Goal: Task Accomplishment & Management: Manage account settings

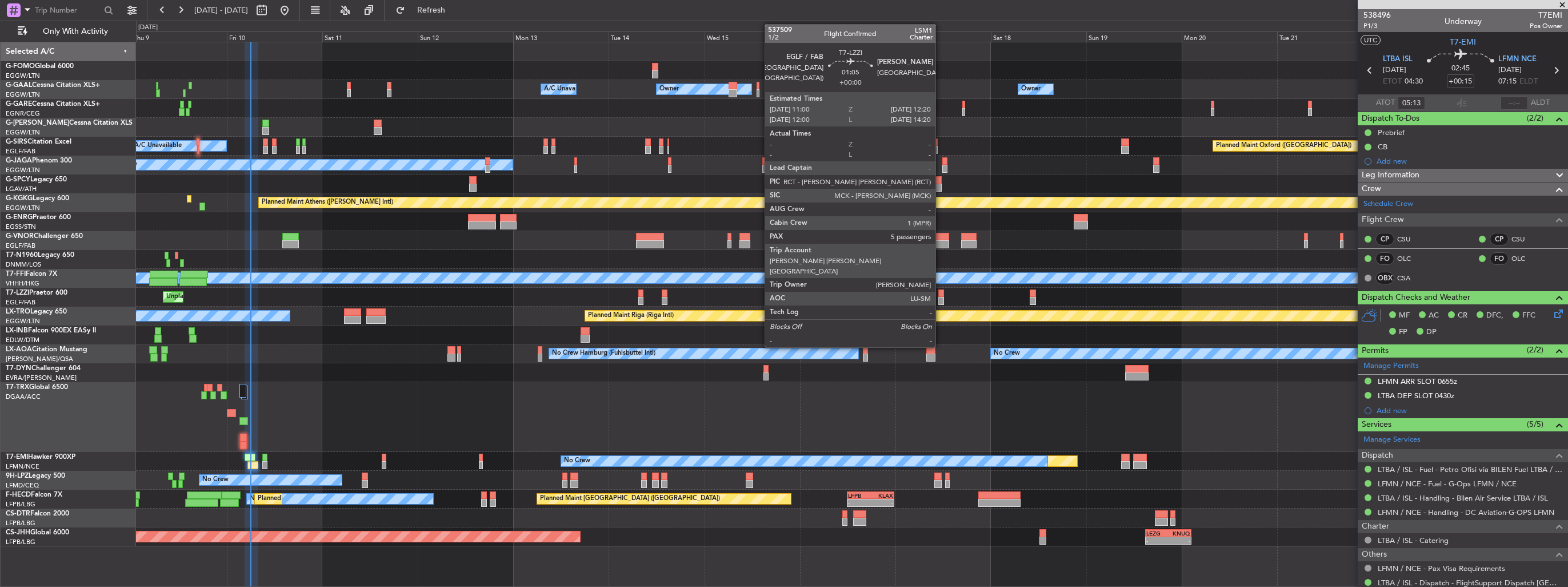
click at [941, 301] on div at bounding box center [941, 301] width 6 height 8
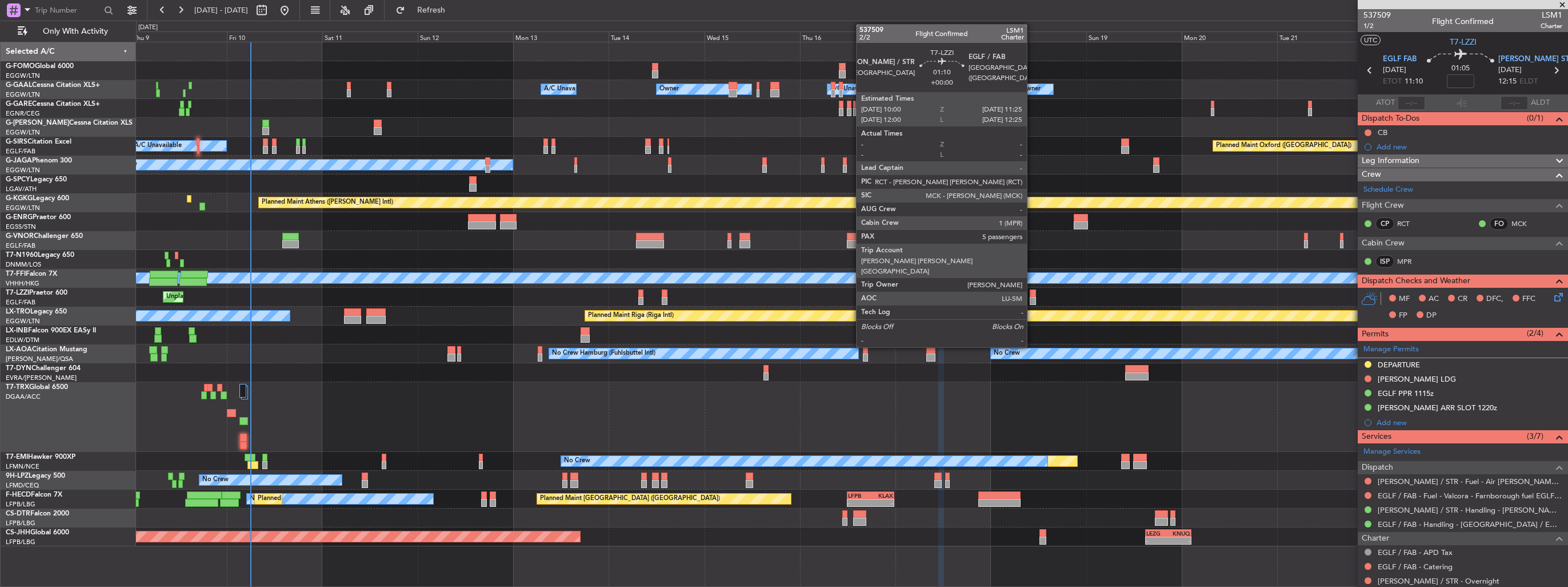
click at [1032, 290] on div at bounding box center [1032, 293] width 6 height 8
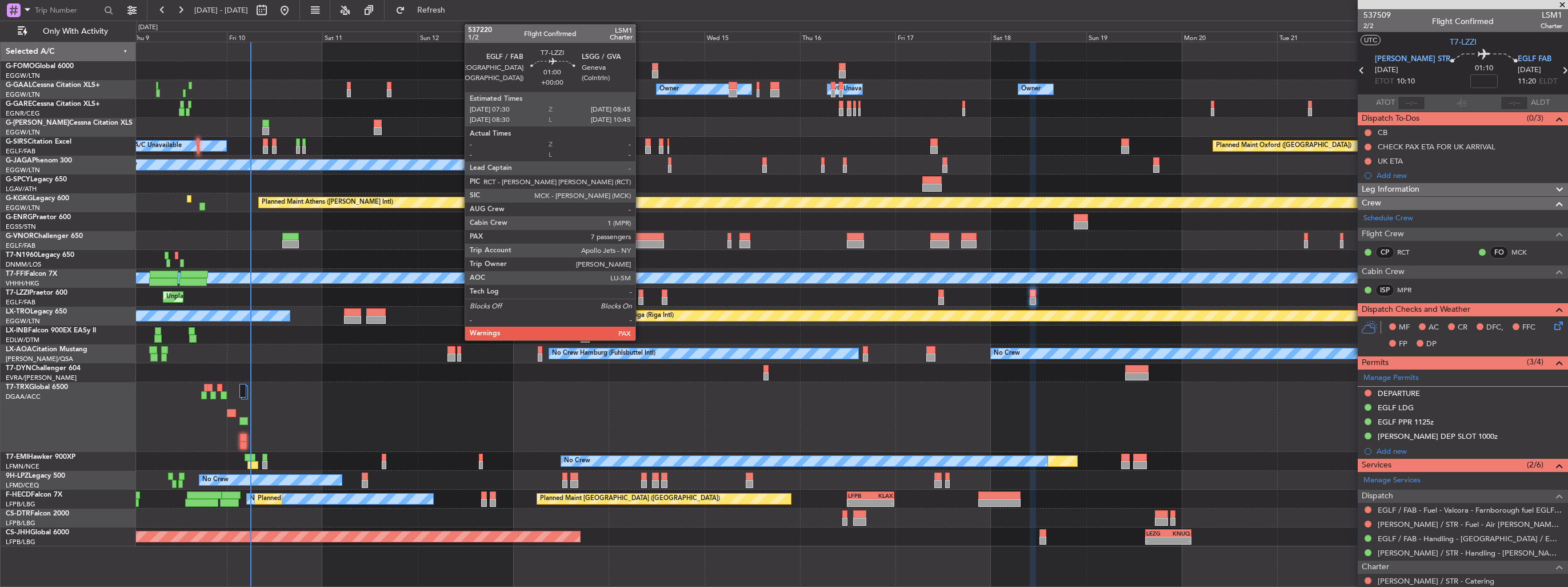
click at [641, 299] on div at bounding box center [641, 301] width 5 height 8
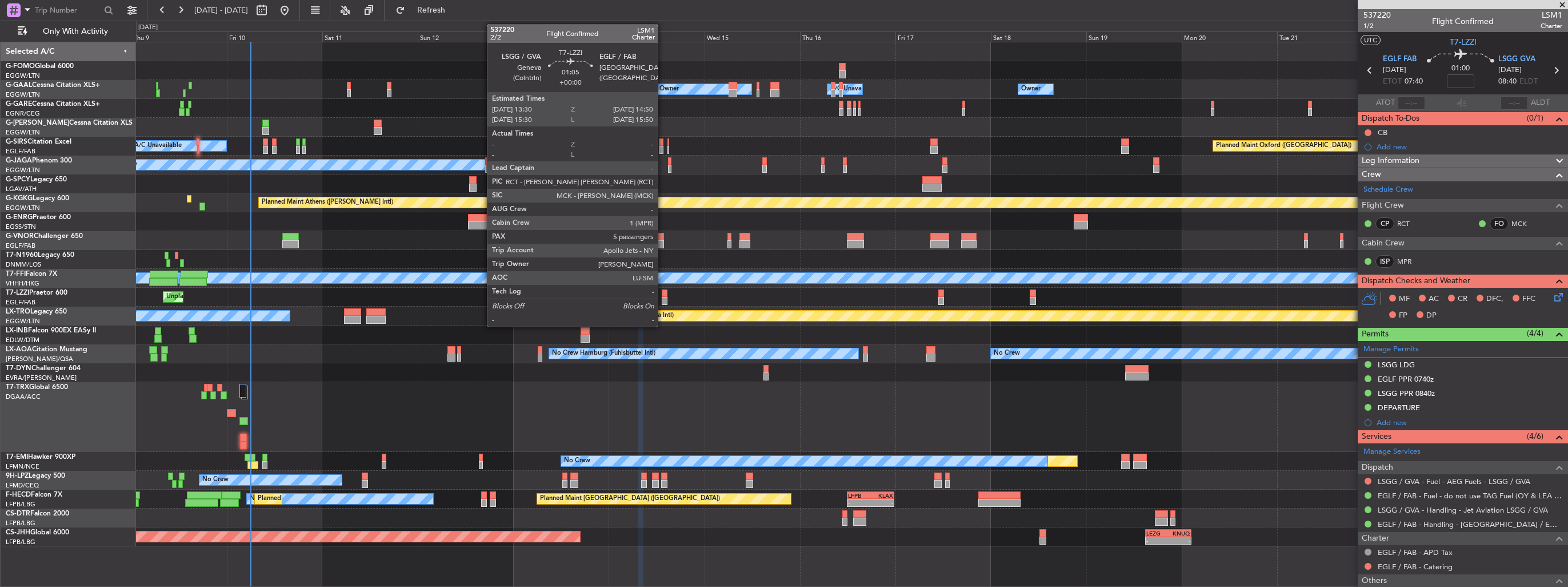
click at [663, 291] on div at bounding box center [664, 293] width 6 height 8
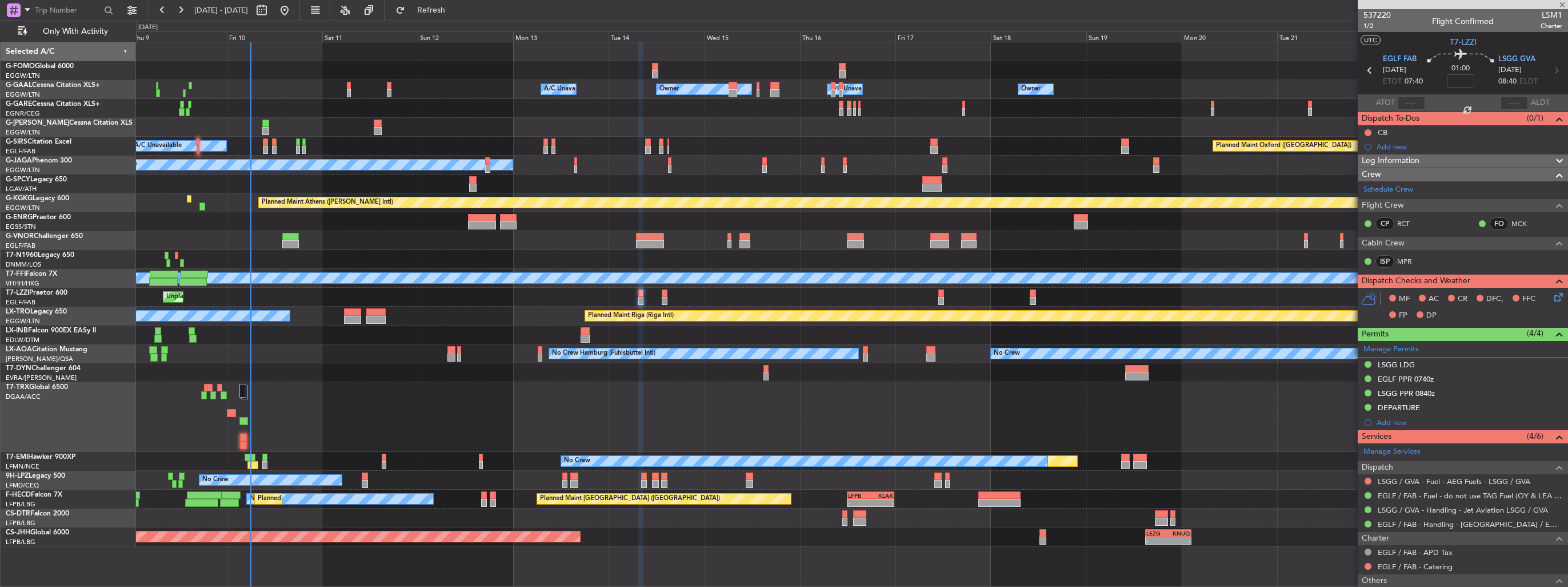
type input "5"
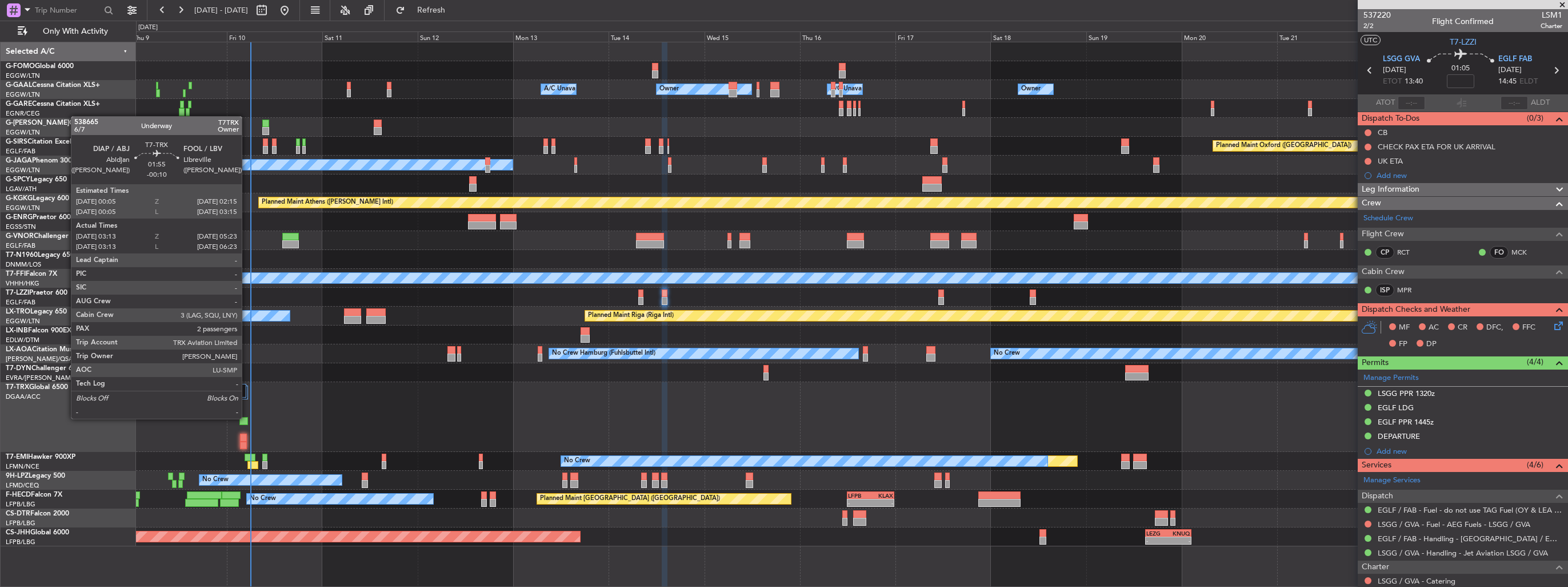
click at [247, 418] on div at bounding box center [244, 421] width 9 height 8
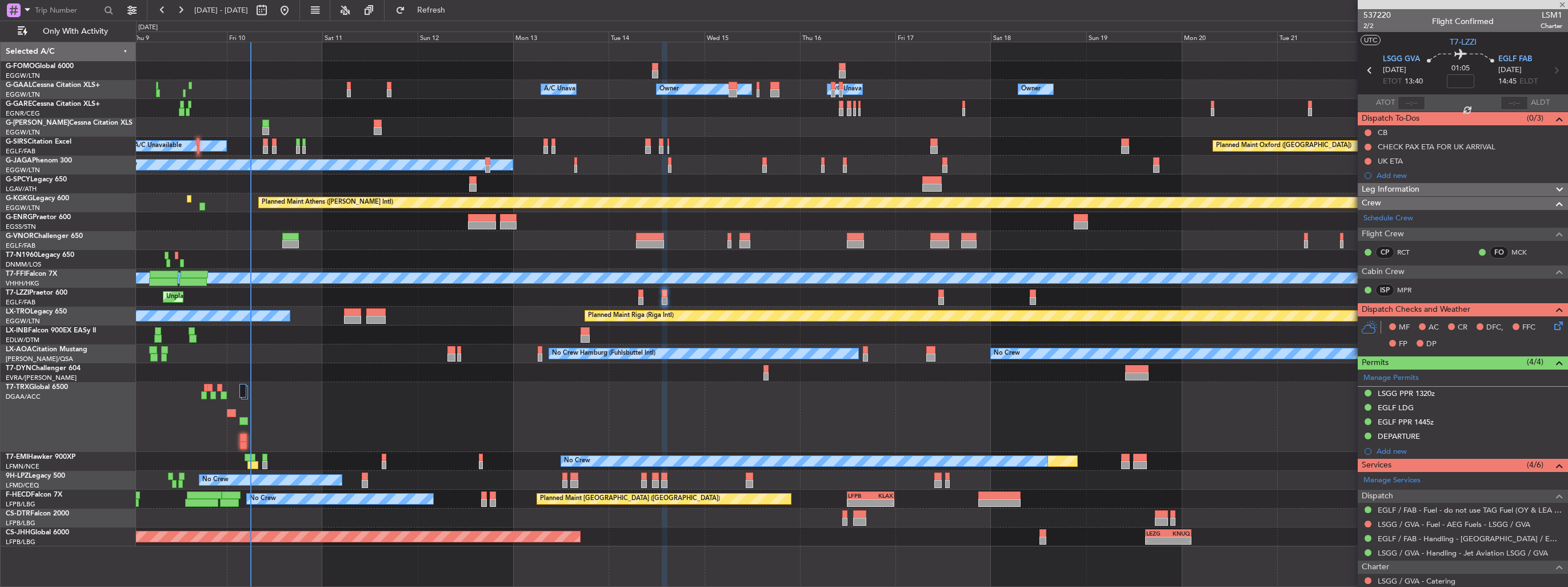
type input "-00:10"
type input "03:23"
type input "05:18"
type input "2"
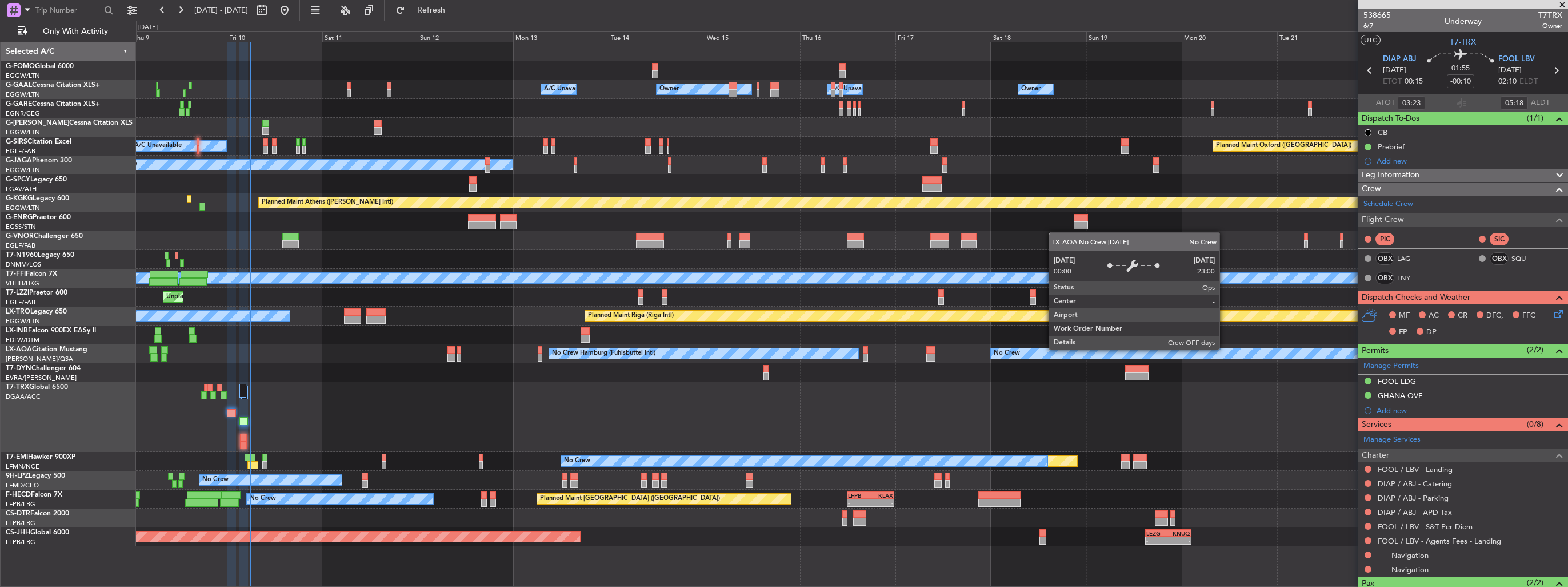
click at [1227, 348] on div "No Crew" at bounding box center [1179, 353] width 377 height 10
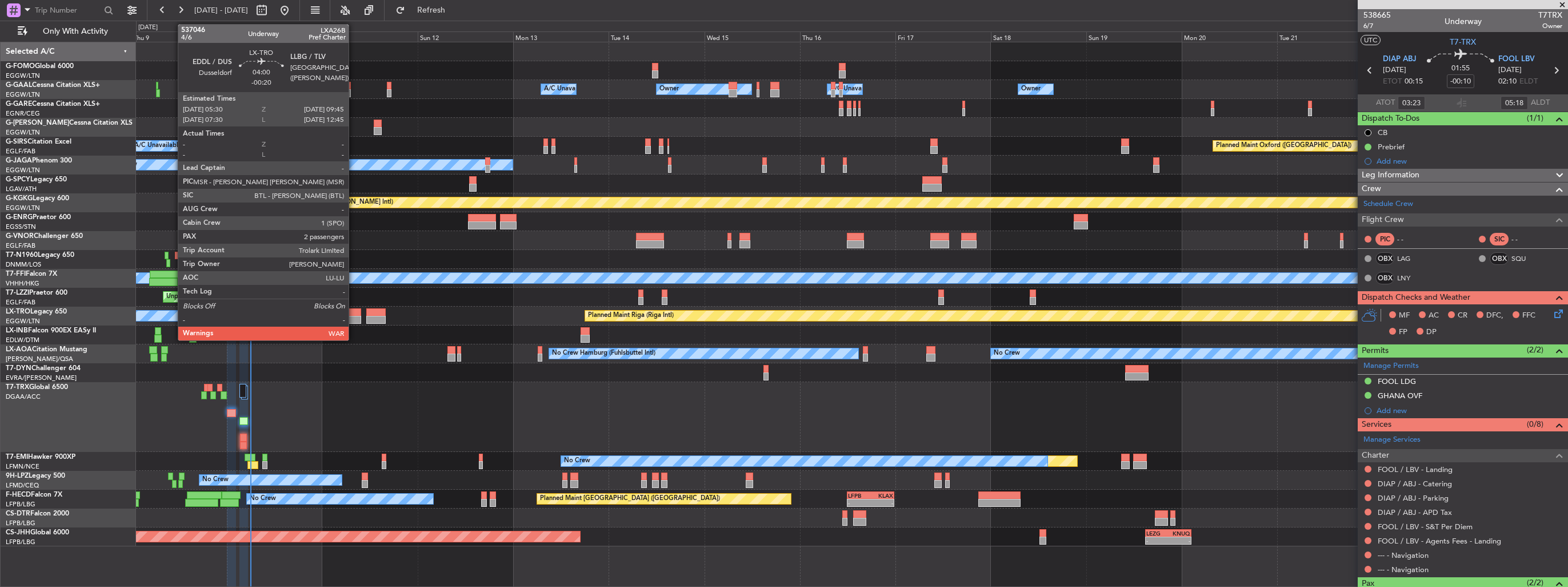
click at [354, 317] on div at bounding box center [352, 320] width 17 height 8
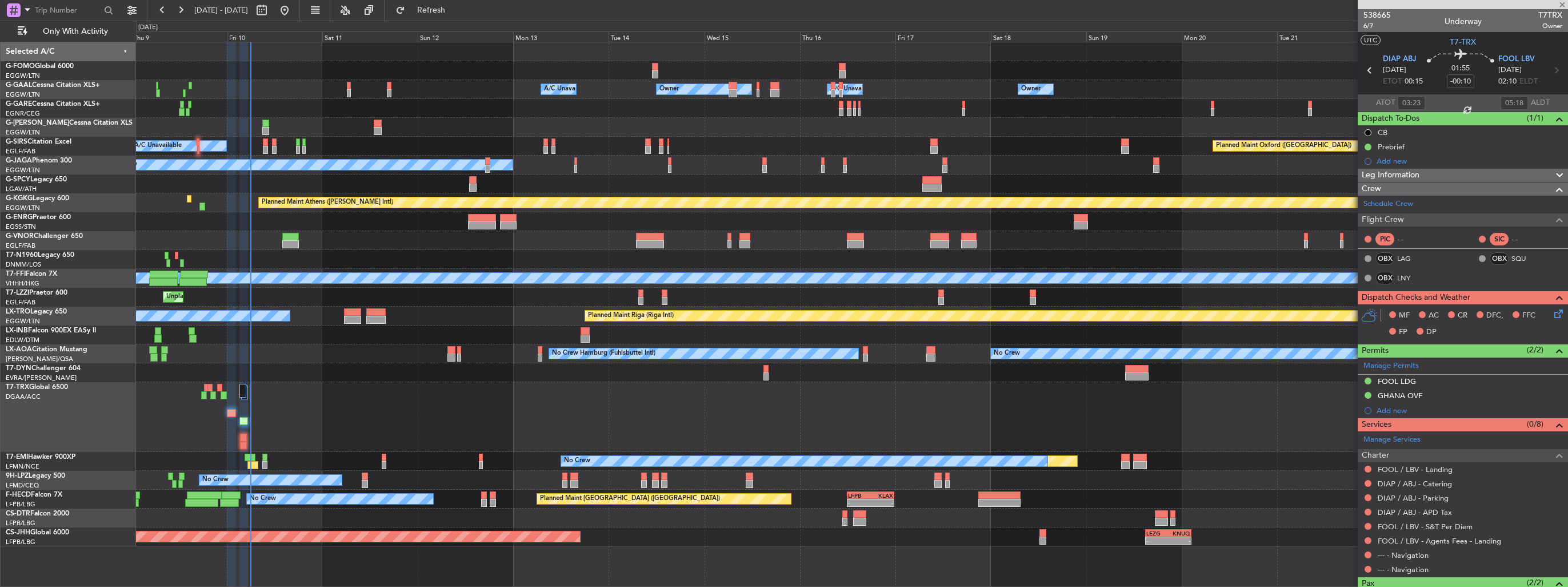
type input "-00:20"
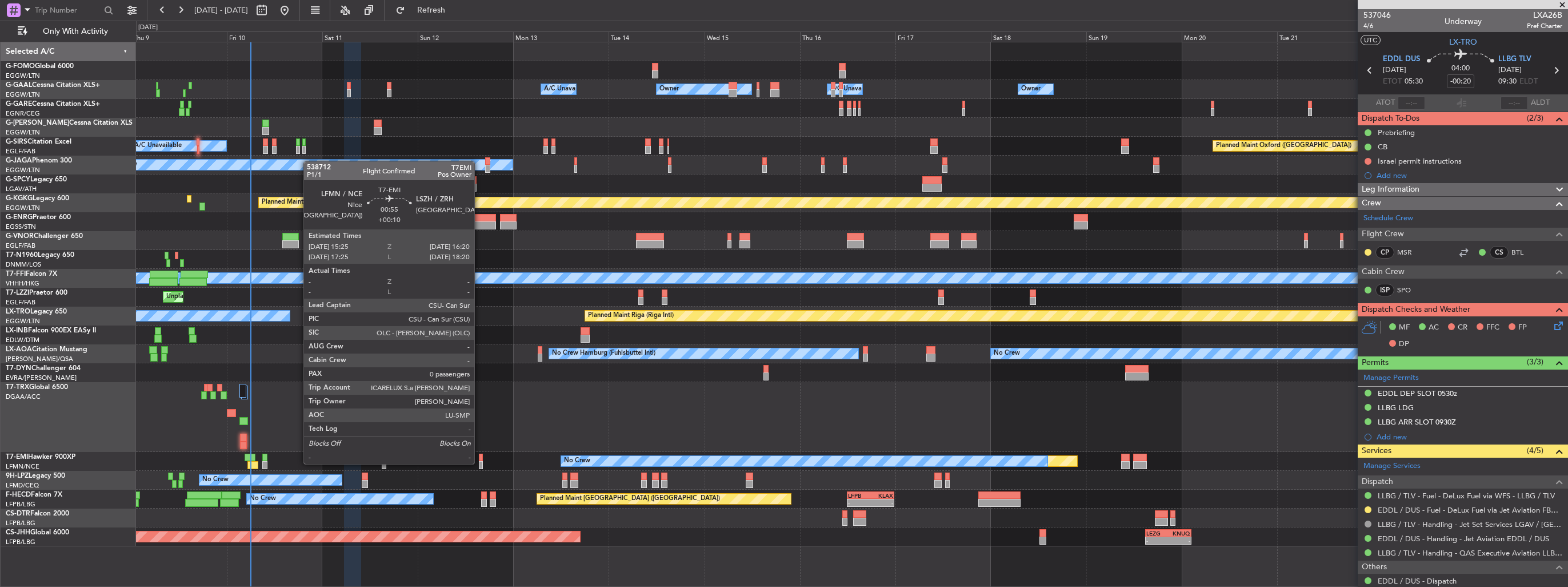
click at [479, 462] on div at bounding box center [481, 464] width 4 height 8
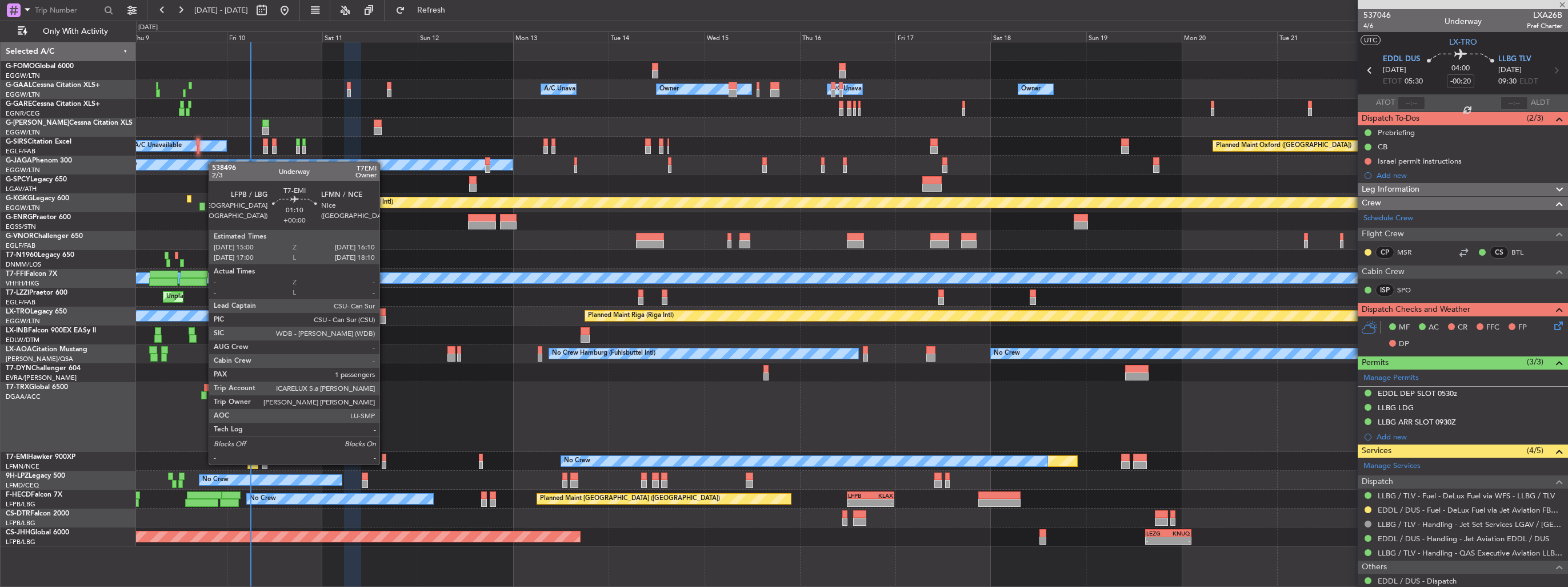
type input "+00:10"
type input "0"
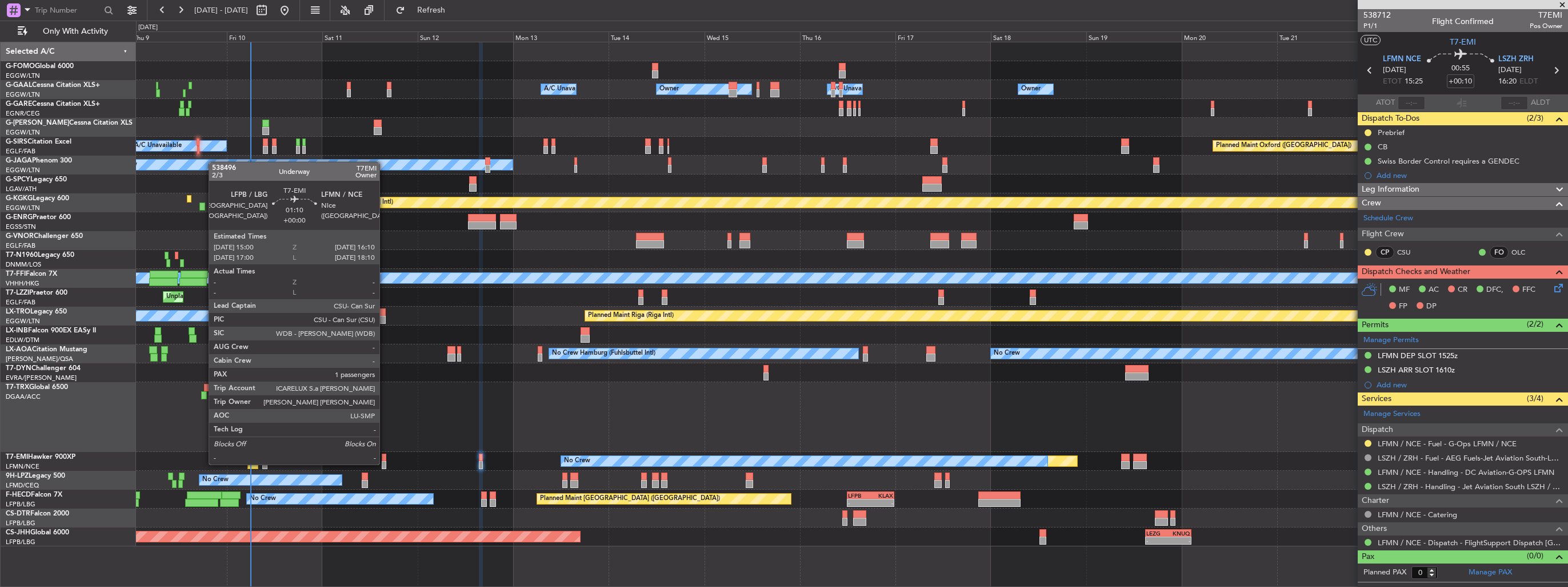
click at [384, 463] on div at bounding box center [384, 464] width 5 height 8
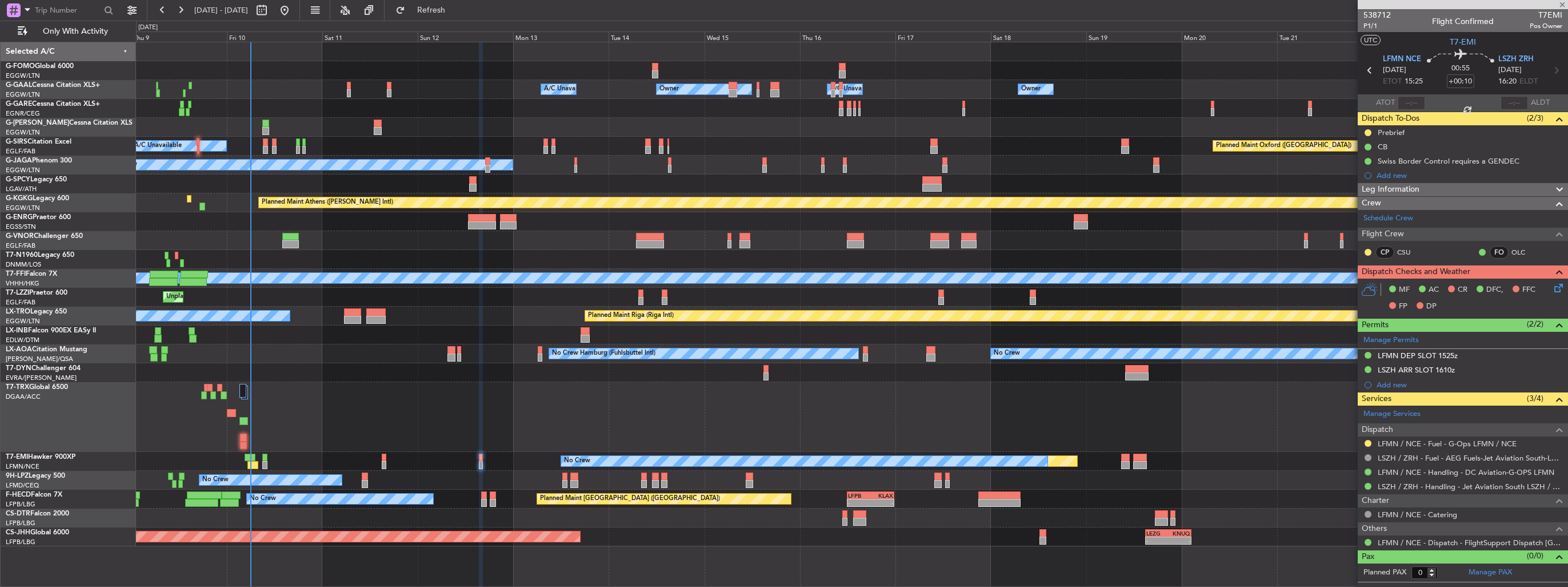
type input "1"
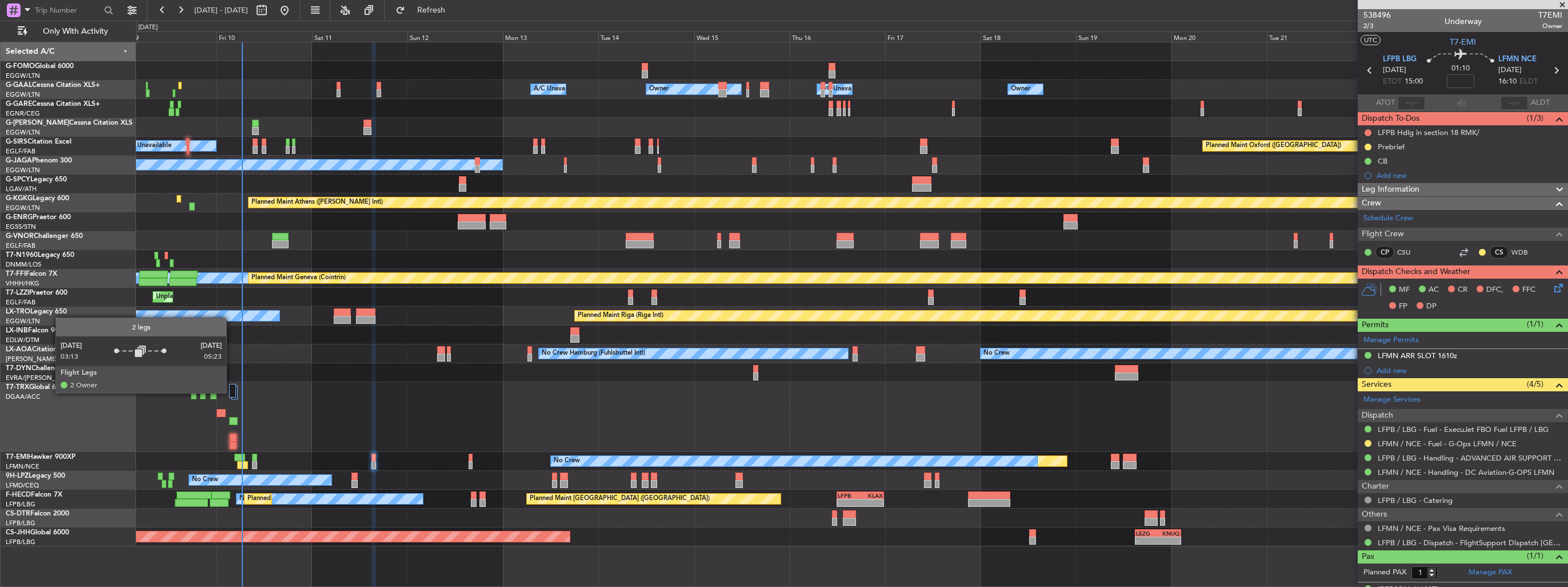
click at [232, 393] on div at bounding box center [233, 391] width 7 height 13
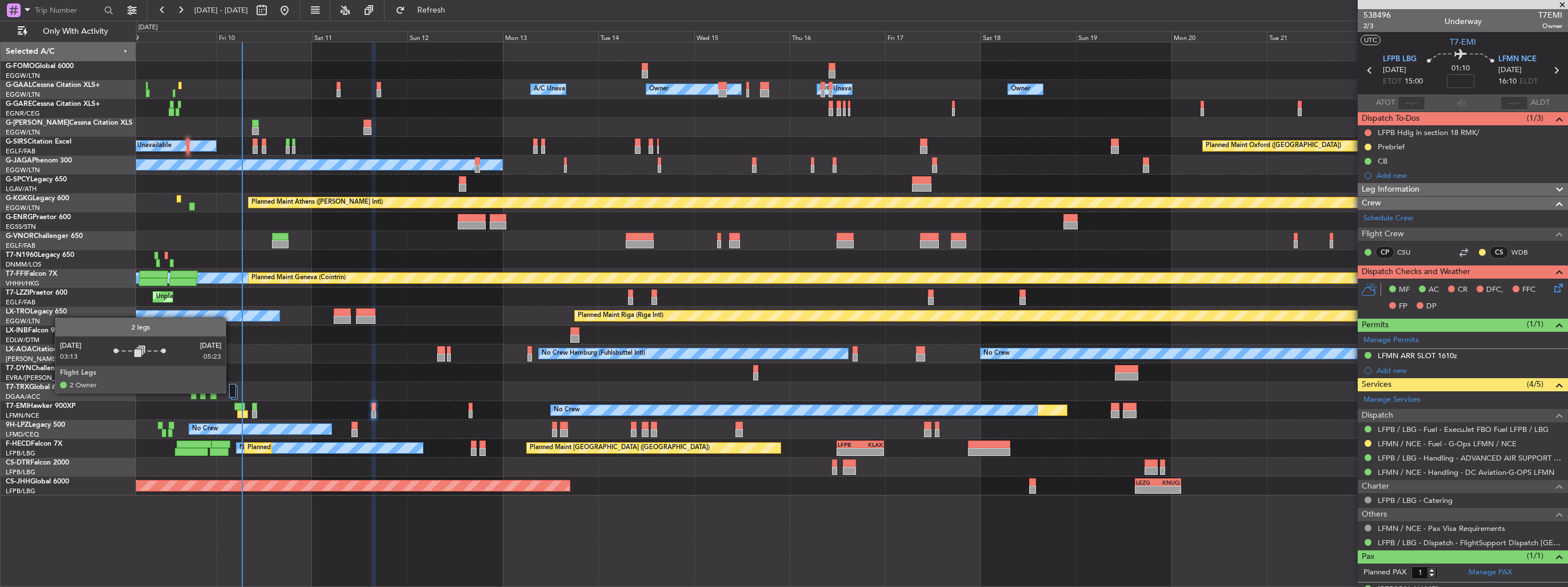
click at [231, 393] on div at bounding box center [233, 391] width 7 height 13
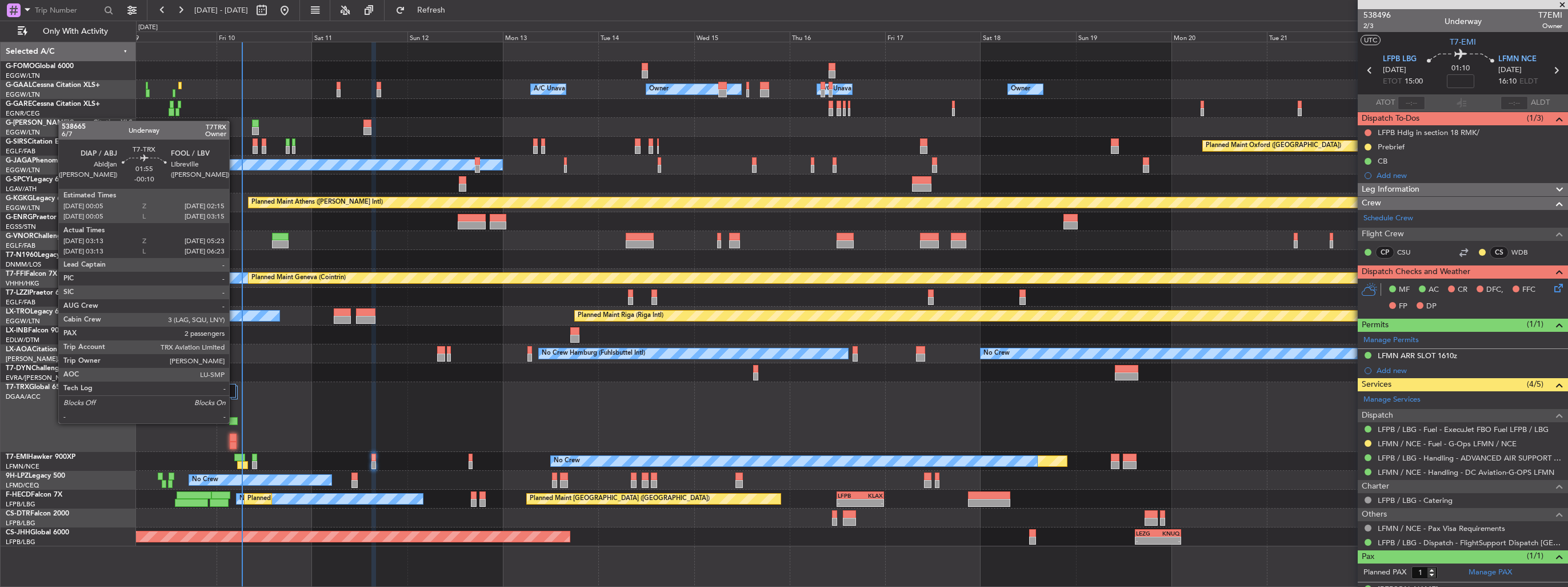
click at [234, 423] on div at bounding box center [234, 421] width 9 height 8
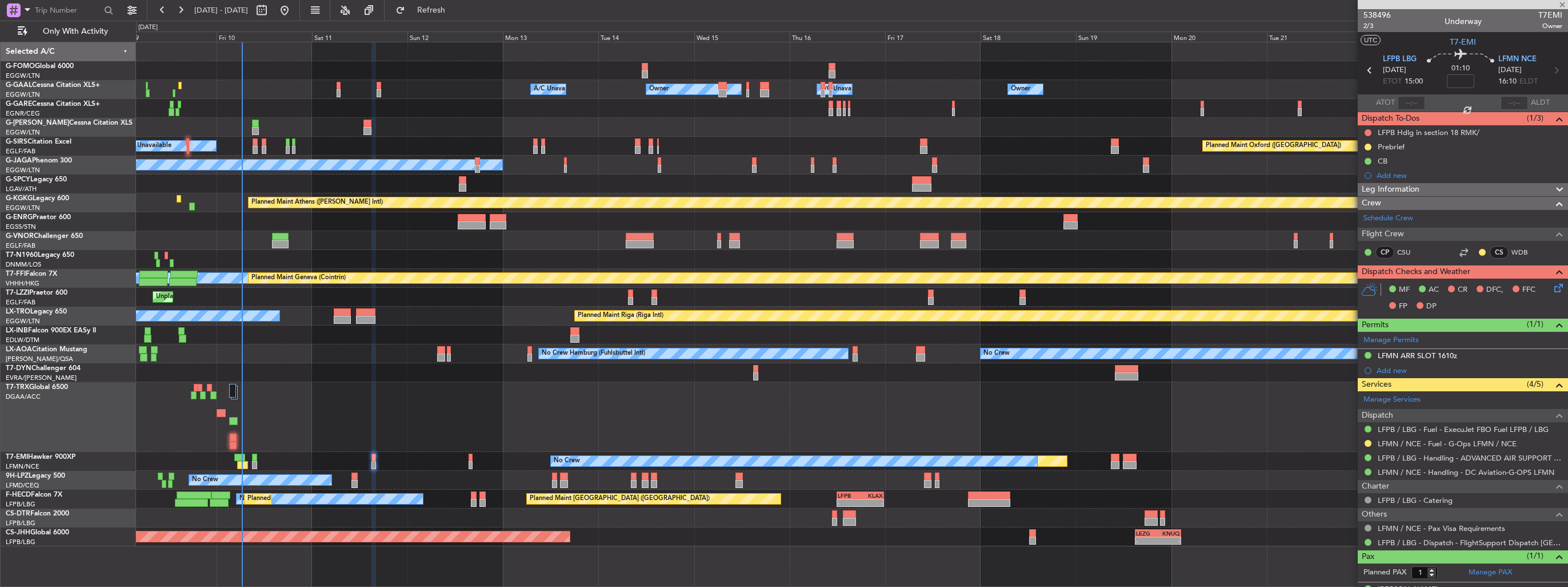
type input "-00:10"
type input "03:23"
type input "05:18"
type input "2"
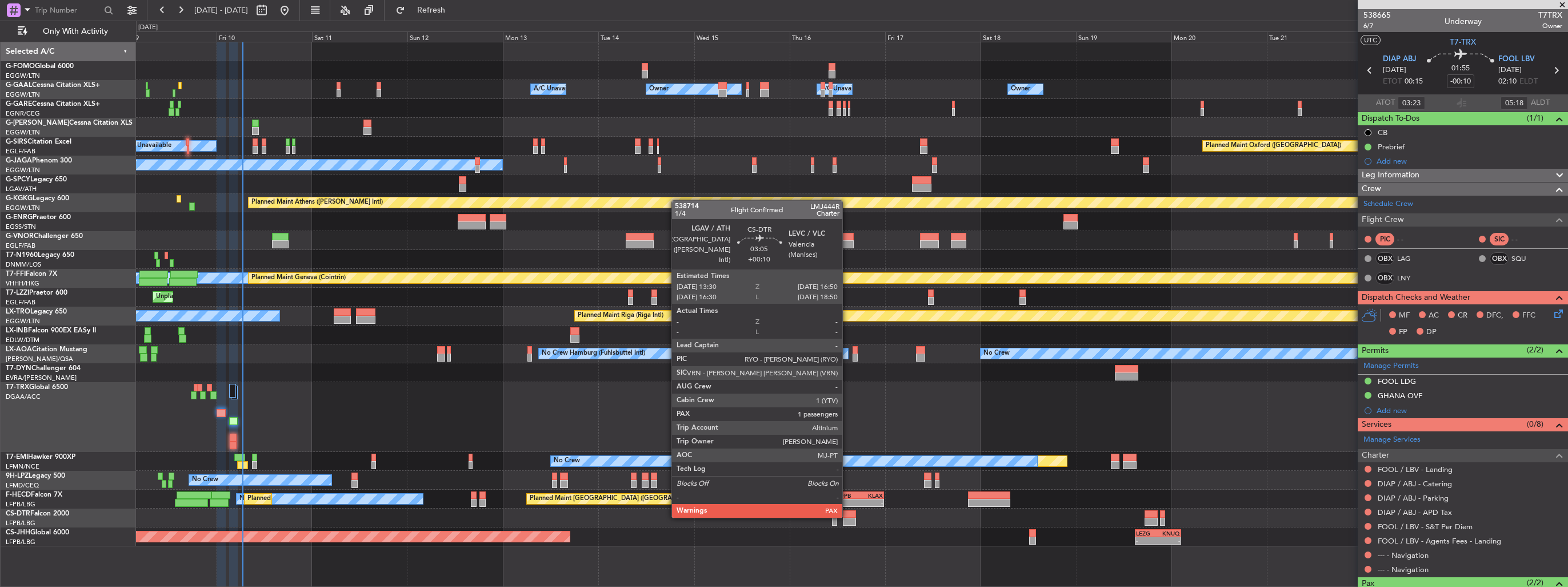
click at [848, 516] on div at bounding box center [850, 514] width 13 height 8
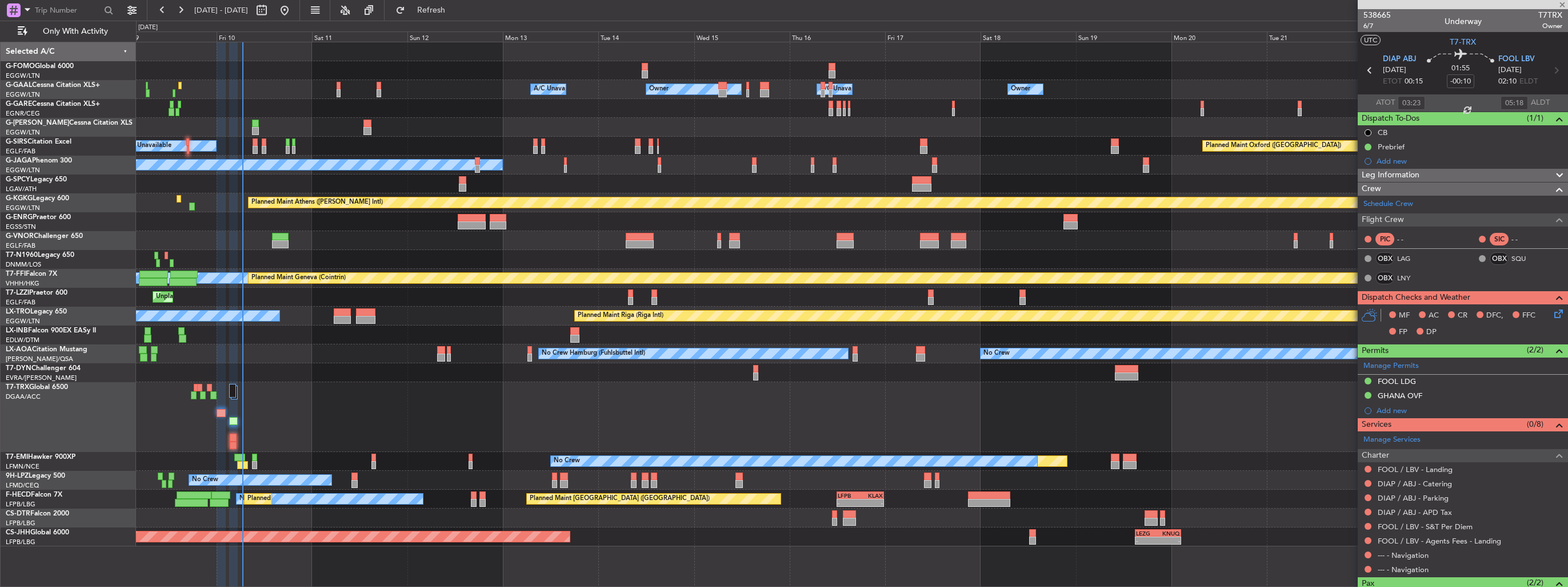
type input "+00:10"
type input "7"
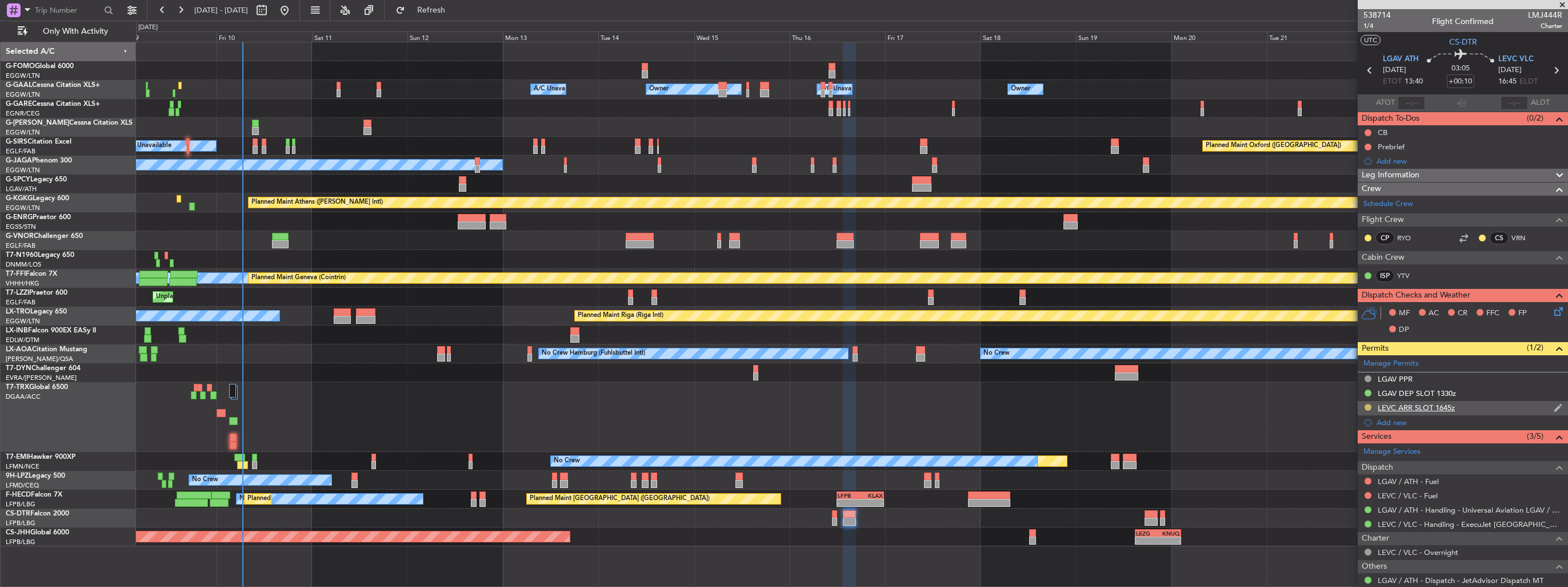
click at [1366, 406] on button at bounding box center [1368, 407] width 7 height 7
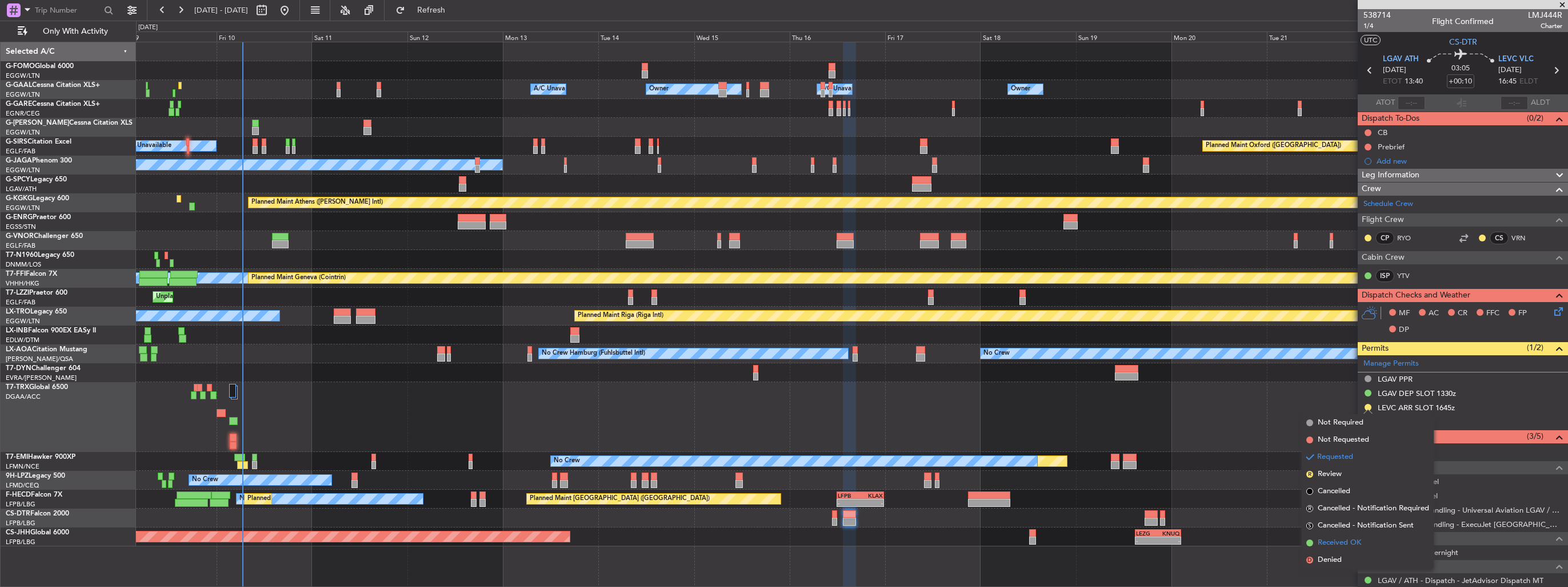
click at [1323, 539] on span "Received OK" at bounding box center [1339, 542] width 44 height 12
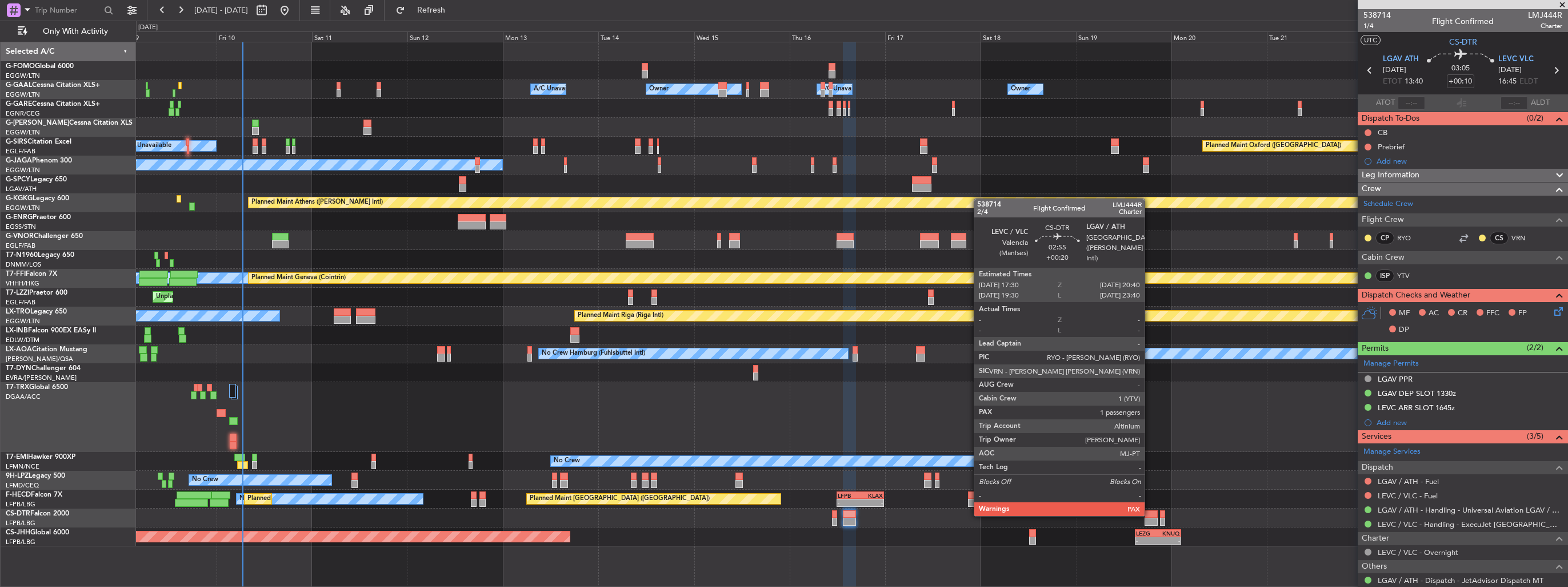
click at [1150, 515] on div at bounding box center [1151, 514] width 13 height 8
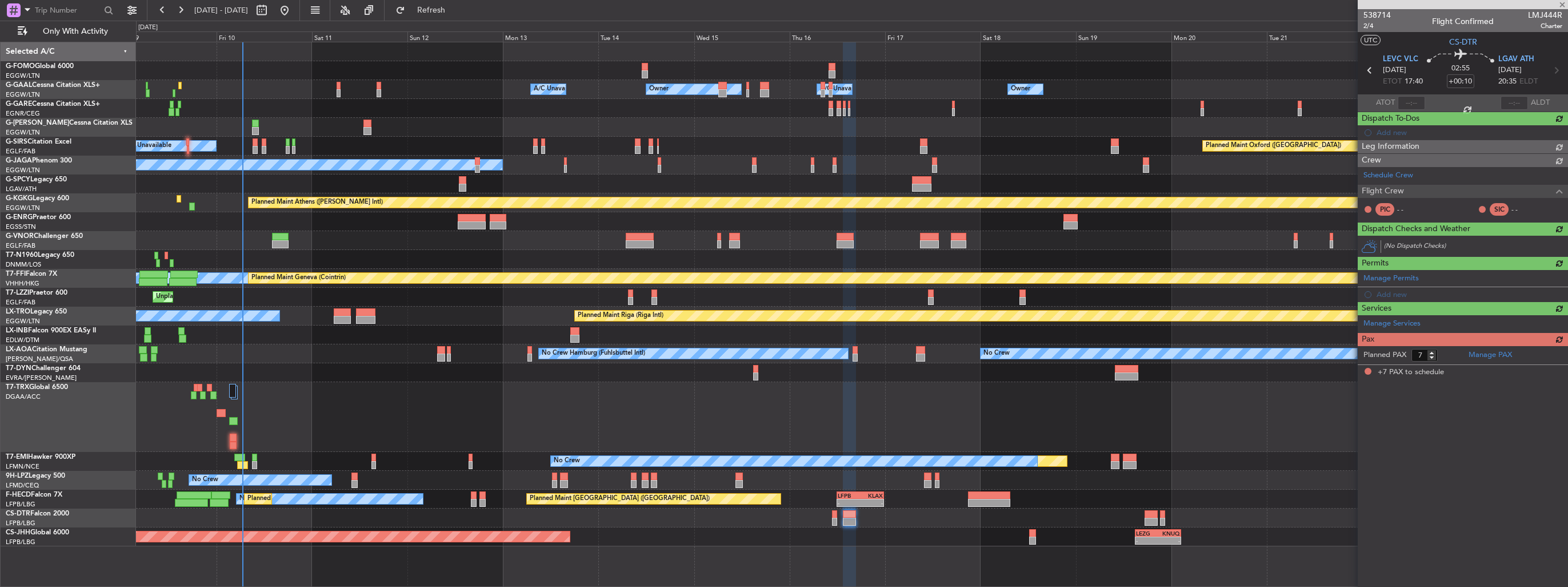
type input "+00:20"
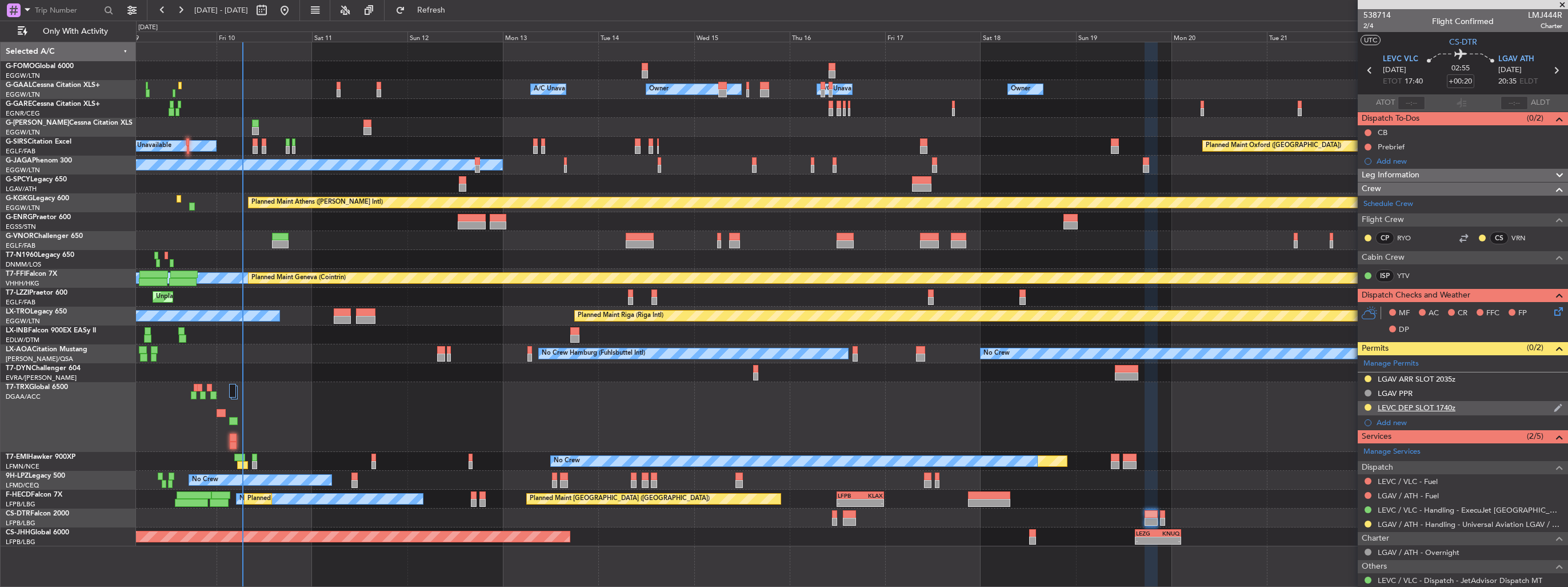
click at [1554, 404] on img at bounding box center [1558, 407] width 9 height 10
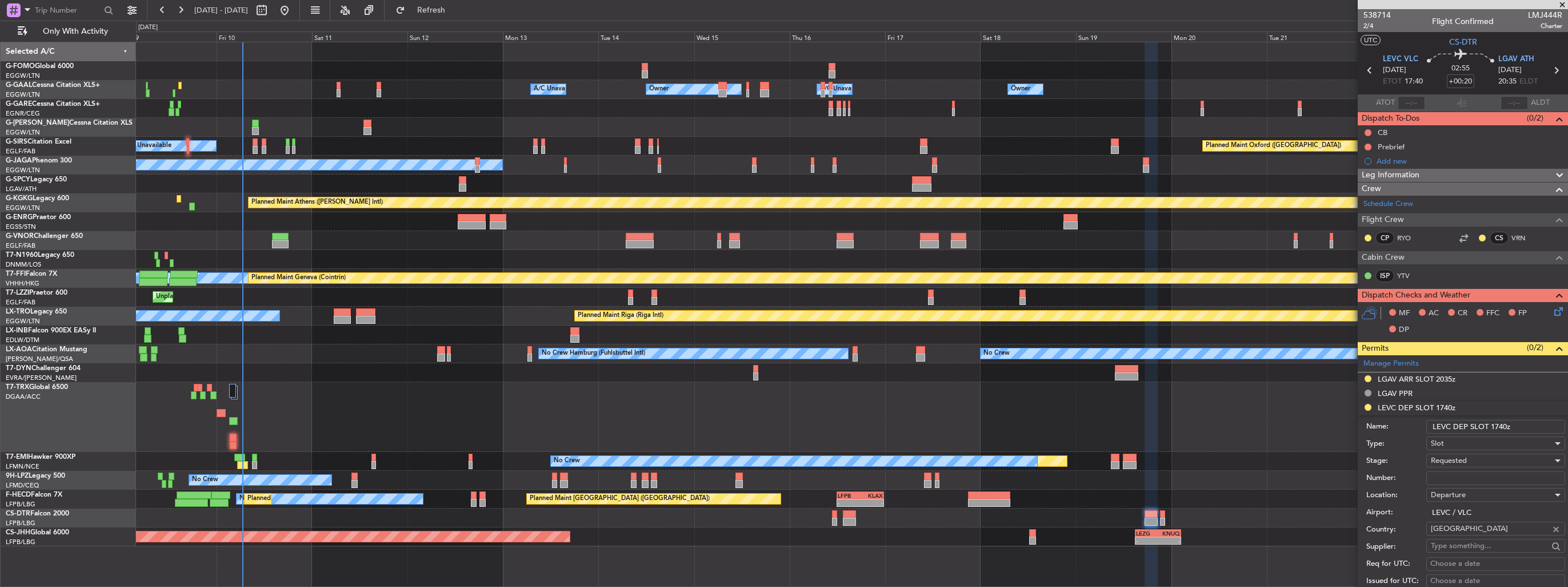
click at [1503, 426] on input "LEVC DEP SLOT 1740z" at bounding box center [1496, 426] width 139 height 13
type input "LEVC DEP SLOT 1730z"
click at [1474, 457] on div "Requested" at bounding box center [1491, 461] width 122 height 17
click at [1479, 548] on span "Received OK" at bounding box center [1491, 551] width 120 height 17
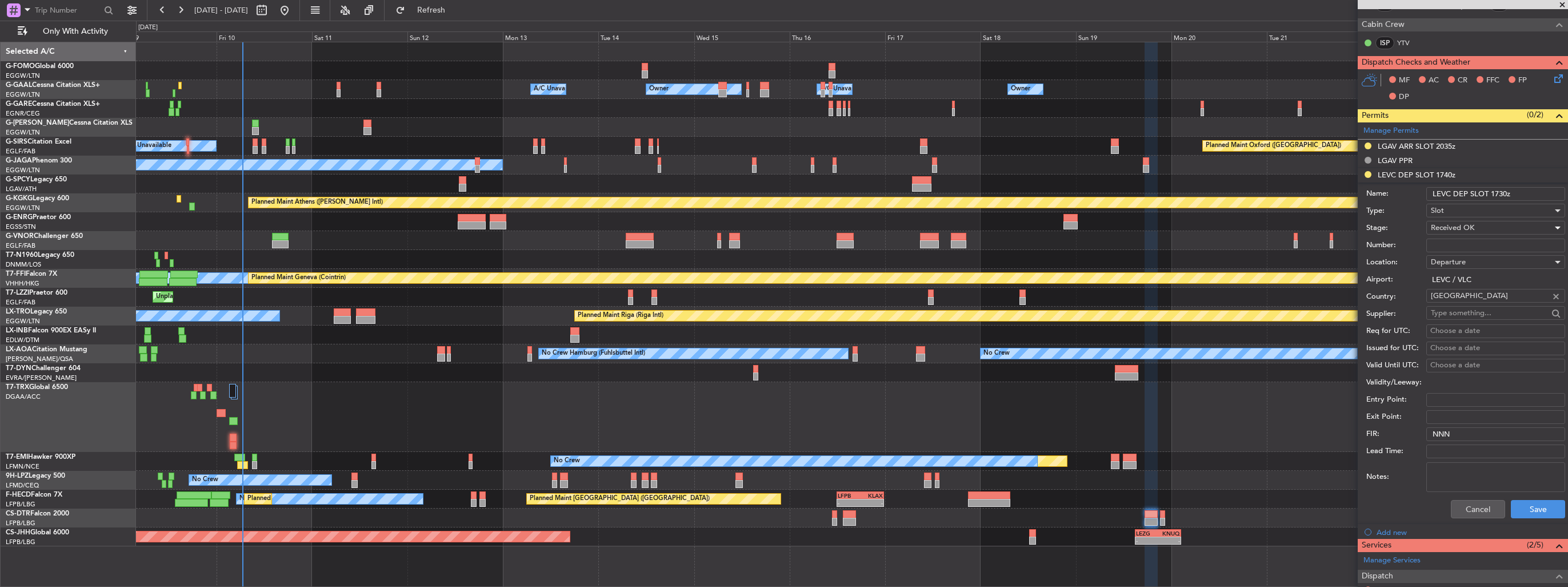
scroll to position [343, 0]
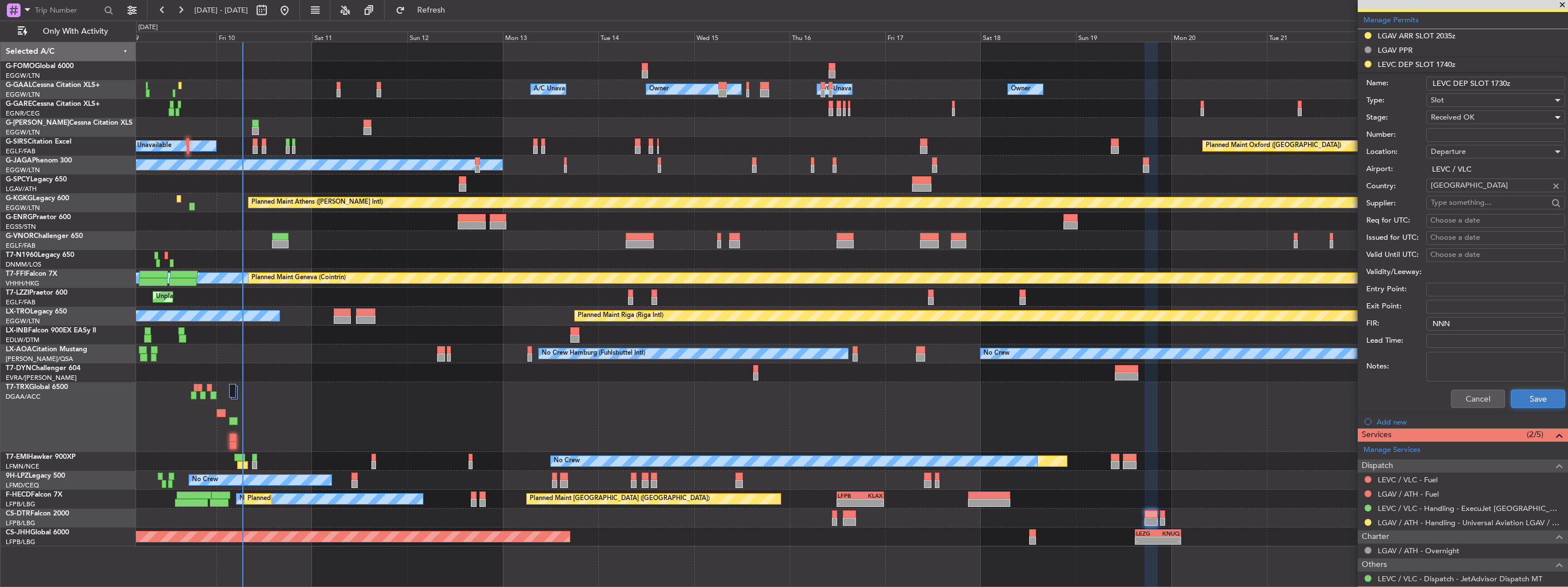
click at [1538, 399] on button "Save" at bounding box center [1538, 399] width 55 height 18
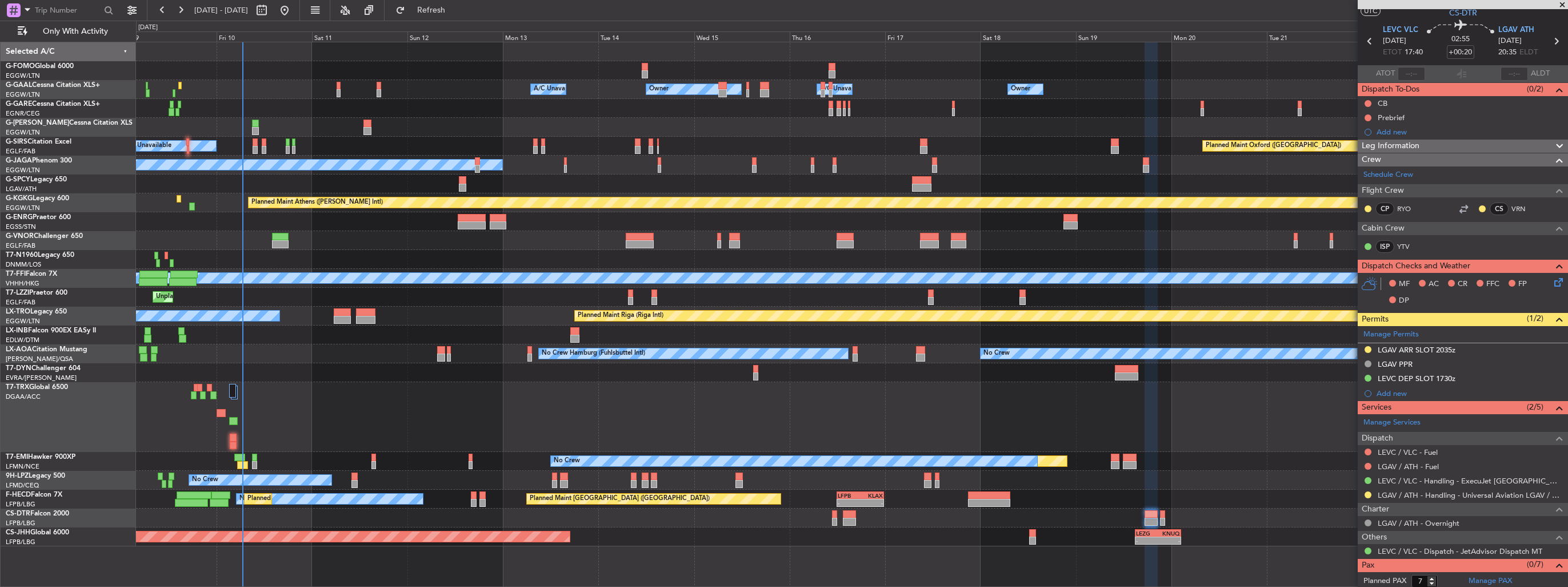
scroll to position [0, 0]
